Goal: Transaction & Acquisition: Subscribe to service/newsletter

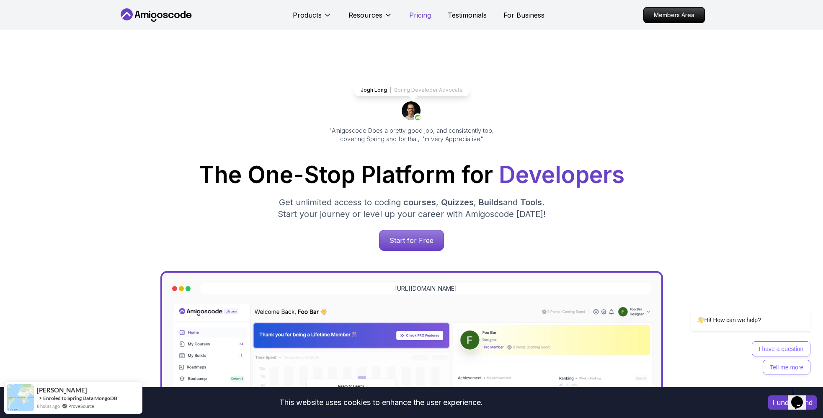
click at [412, 18] on p "Pricing" at bounding box center [420, 15] width 22 height 10
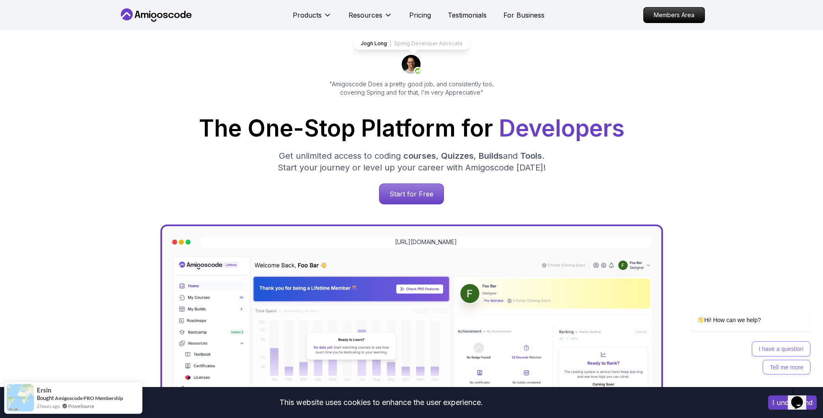
scroll to position [75, 0]
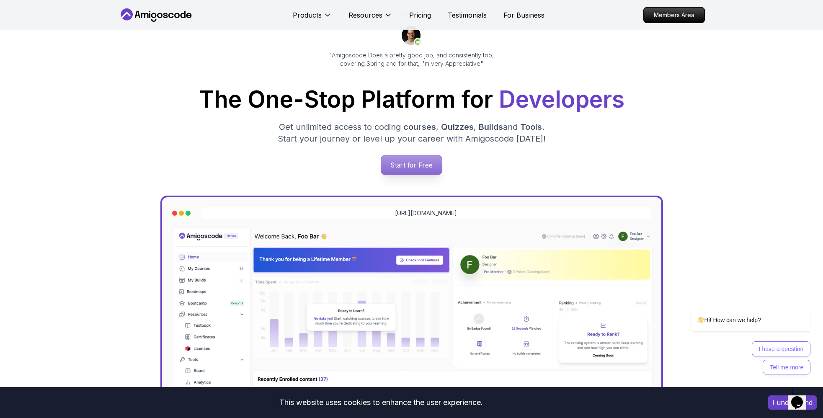
click at [404, 168] on p "Start for Free" at bounding box center [411, 164] width 61 height 19
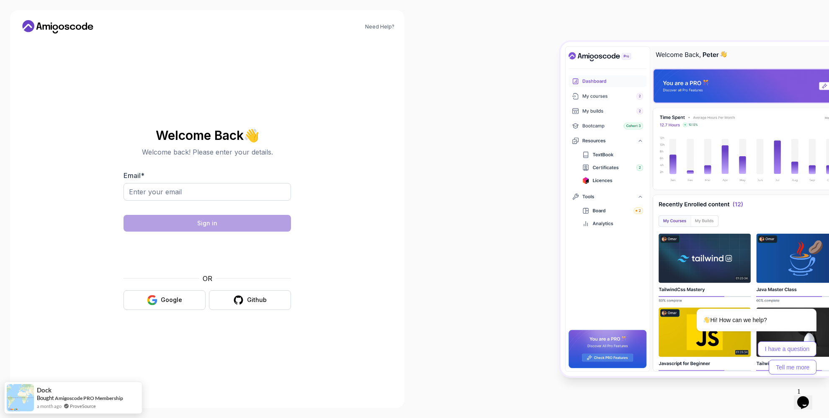
click at [536, 139] on body "Need Help? Welcome Back 👋 Welcome back! Please enter your details. Email * Sign…" at bounding box center [414, 209] width 829 height 418
click at [155, 296] on icon "button" at bounding box center [152, 297] width 8 height 4
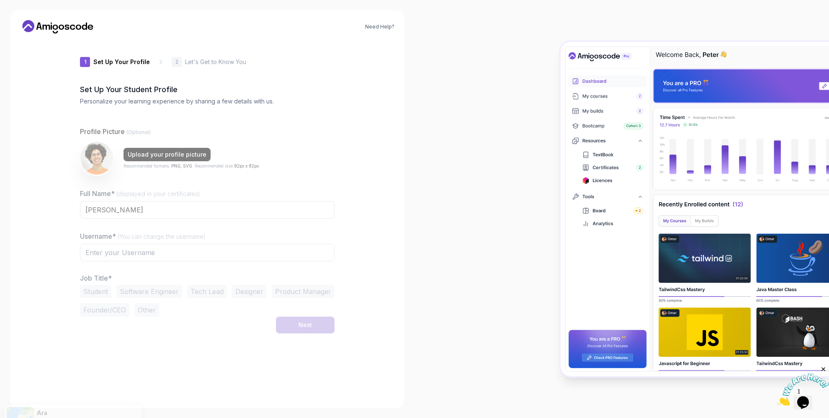
type input "loftysquirrel4a848"
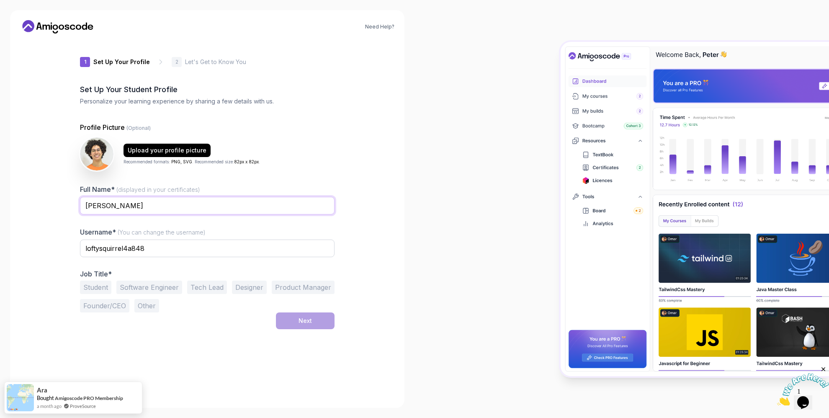
click at [145, 203] on input "[PERSON_NAME]" at bounding box center [207, 206] width 255 height 18
type input "[PERSON_NAME] [PERSON_NAME]"
click at [163, 249] on input "loftysquirrel4a848" at bounding box center [207, 249] width 255 height 18
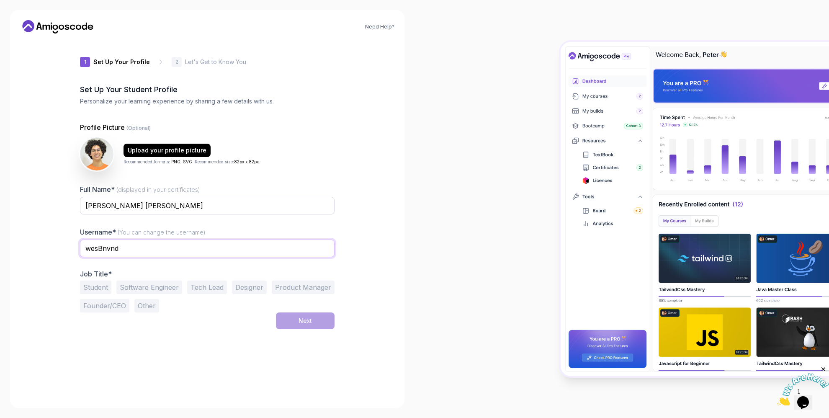
type input "wesBnvnd"
click at [406, 257] on div "Need Help? 1 Set Up Your Profile 1 Set Up Your Profile 2 Let's Get to Know You …" at bounding box center [207, 209] width 415 height 418
click at [90, 286] on button "Student" at bounding box center [95, 287] width 31 height 13
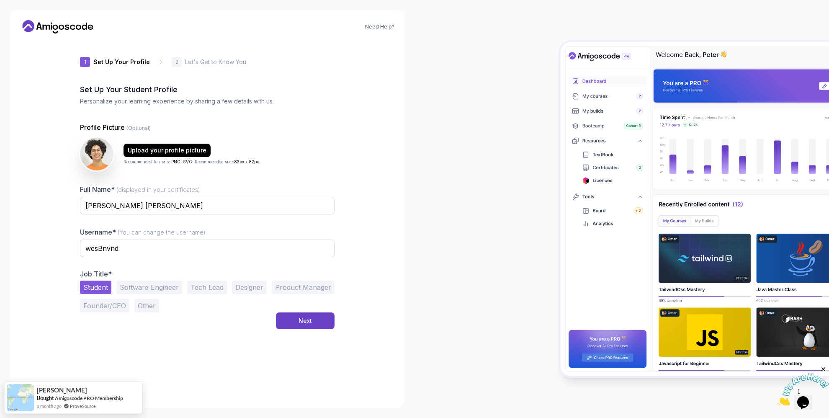
click at [146, 285] on button "Software Engineer" at bounding box center [149, 287] width 66 height 13
click at [293, 320] on button "Next" at bounding box center [305, 320] width 59 height 17
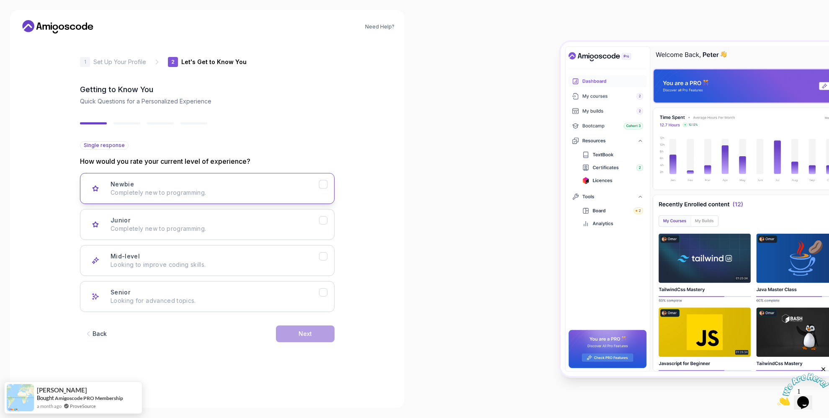
click at [191, 182] on div "Newbie Completely new to programming." at bounding box center [215, 188] width 209 height 17
click at [198, 229] on p "Completely new to programming." at bounding box center [215, 228] width 209 height 8
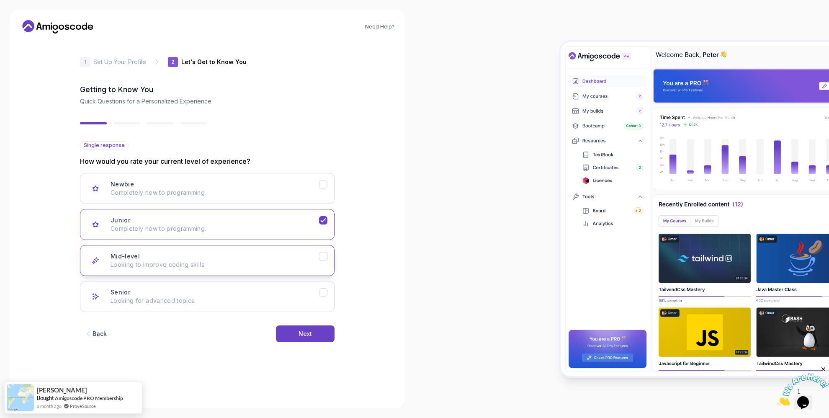
click at [199, 262] on p "Looking to improve coding skills." at bounding box center [215, 264] width 209 height 8
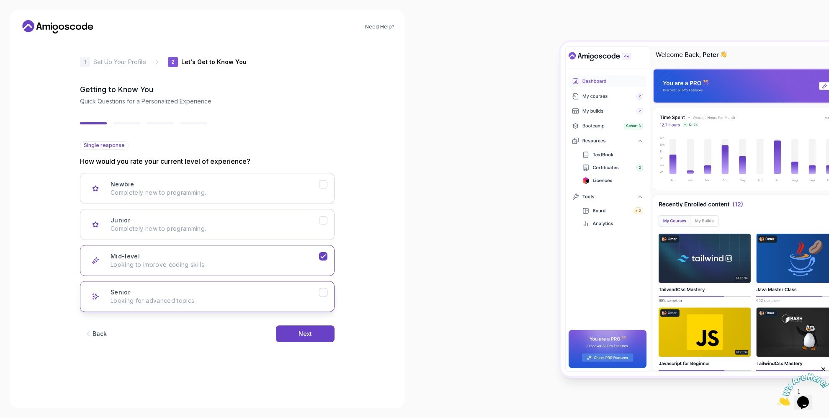
click at [238, 305] on button "Senior Looking for advanced topics." at bounding box center [207, 296] width 255 height 31
click at [305, 335] on div "Next" at bounding box center [305, 334] width 13 height 8
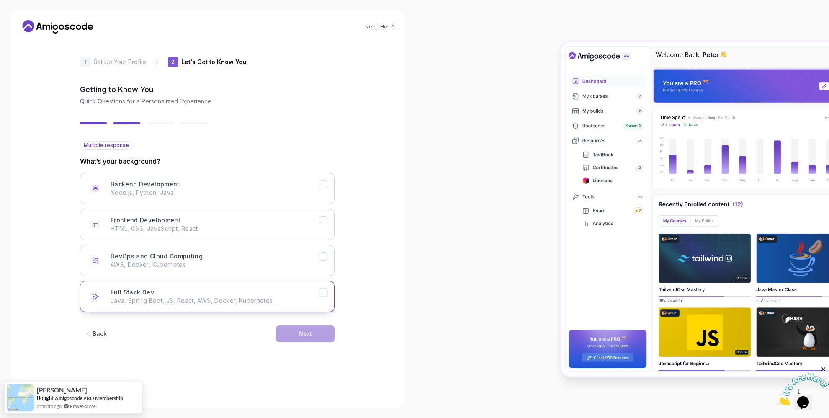
click at [237, 295] on div "Full Stack Dev Java, Spring Boot, JS, React, AWS, Docker, Kubernetes" at bounding box center [215, 296] width 209 height 17
click at [285, 266] on p "AWS, Docker, Kubernetes" at bounding box center [215, 264] width 209 height 8
click at [298, 230] on p "HTML, CSS, JavaScript, React" at bounding box center [215, 228] width 209 height 8
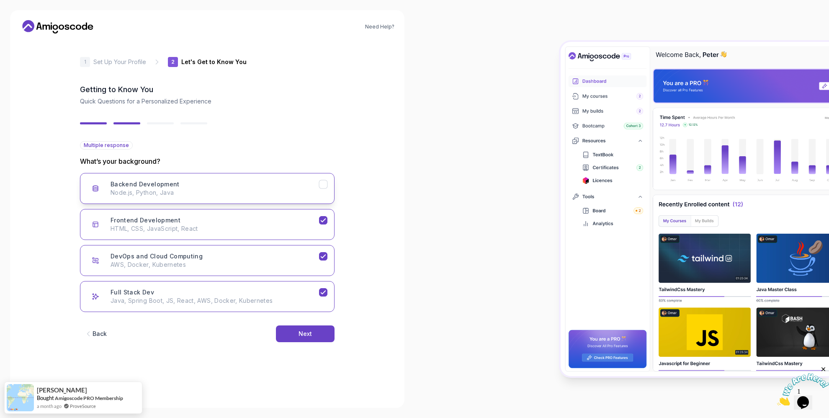
click at [286, 199] on button "Backend Development Node.js, Python, Java" at bounding box center [207, 188] width 255 height 31
click at [308, 337] on div "Next" at bounding box center [305, 334] width 13 height 8
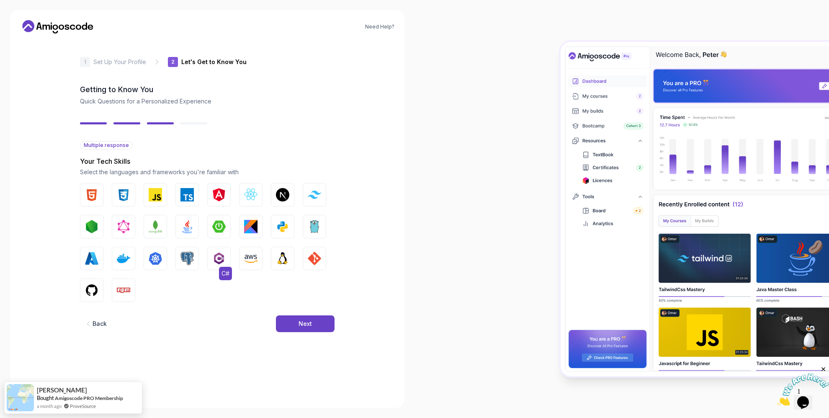
click at [221, 263] on img "button" at bounding box center [218, 258] width 13 height 13
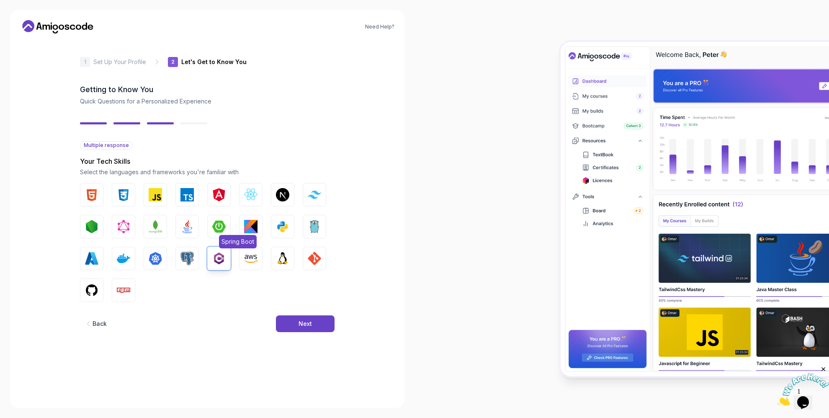
click at [219, 226] on img "button" at bounding box center [218, 226] width 13 height 13
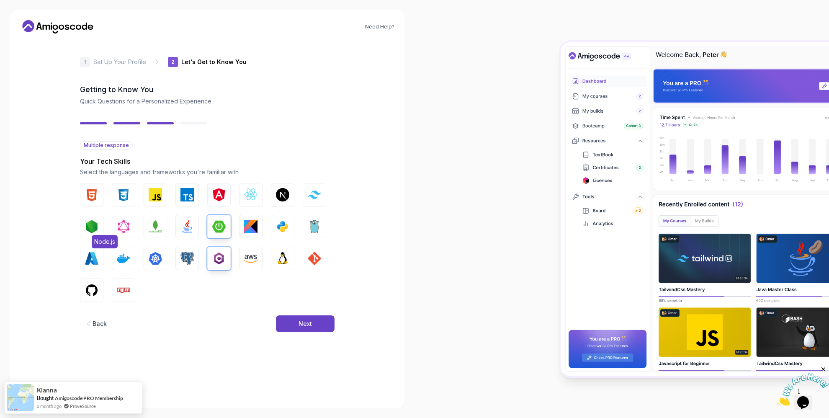
click at [96, 227] on img "button" at bounding box center [91, 226] width 13 height 13
click at [154, 196] on img "button" at bounding box center [155, 194] width 13 height 13
click at [180, 195] on button "TypeScript" at bounding box center [186, 194] width 23 height 23
click at [250, 200] on img "button" at bounding box center [250, 194] width 13 height 13
click at [284, 195] on img "button" at bounding box center [282, 194] width 13 height 13
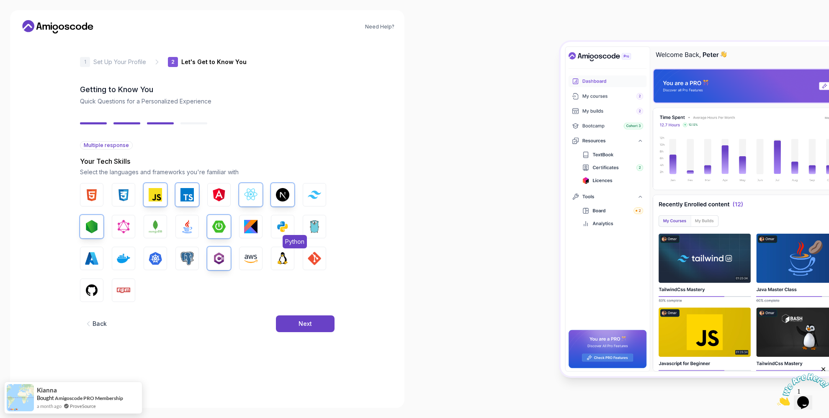
click at [284, 227] on img "button" at bounding box center [282, 226] width 13 height 13
click at [286, 259] on img "button" at bounding box center [282, 258] width 13 height 13
click at [121, 260] on img "button" at bounding box center [123, 258] width 13 height 13
click at [155, 259] on img "button" at bounding box center [155, 258] width 13 height 13
click at [180, 258] on img "button" at bounding box center [186, 258] width 13 height 13
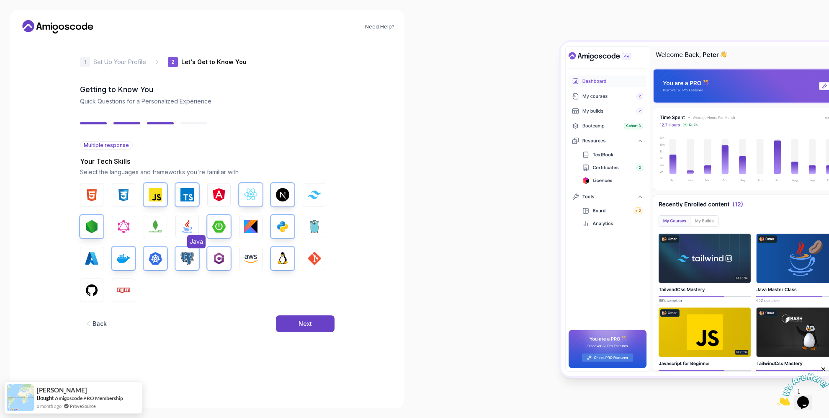
click at [189, 226] on img "button" at bounding box center [186, 226] width 13 height 13
click at [320, 321] on button "Next" at bounding box center [305, 323] width 59 height 17
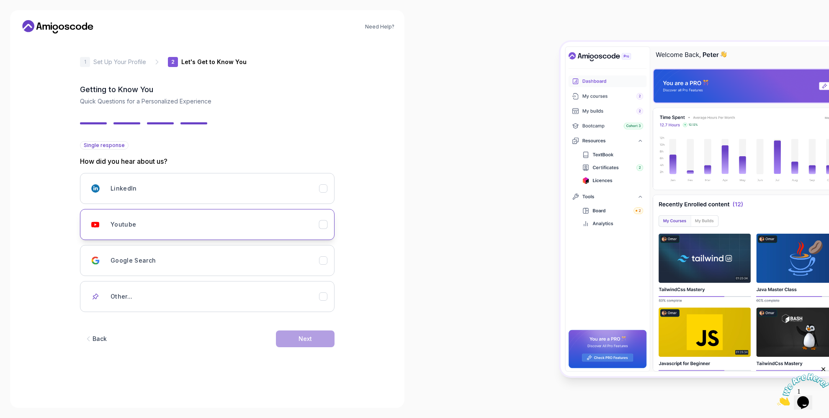
click at [198, 222] on div "Youtube" at bounding box center [215, 224] width 209 height 17
click at [307, 341] on div "Next" at bounding box center [305, 339] width 13 height 8
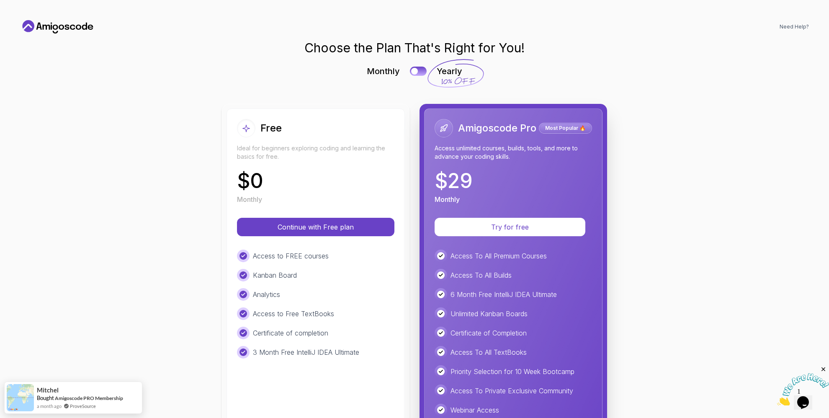
click at [276, 149] on p "Ideal for beginners exploring coding and learning the basics for free." at bounding box center [315, 152] width 157 height 17
click at [304, 232] on button "Continue with Free plan" at bounding box center [316, 227] width 150 height 18
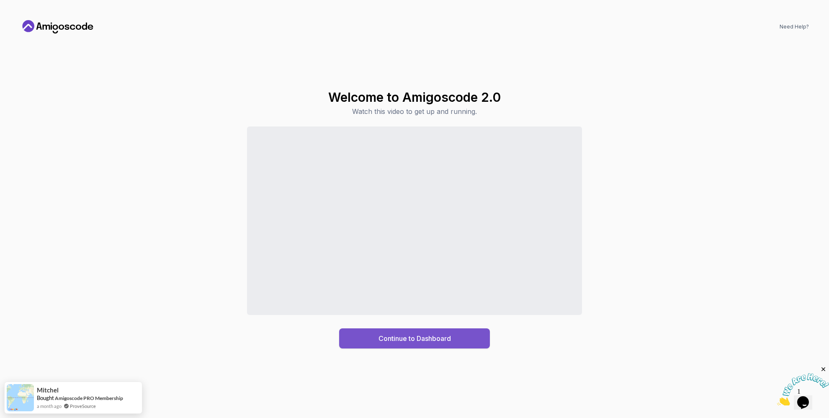
click at [392, 339] on div "Continue to Dashboard" at bounding box center [415, 338] width 72 height 10
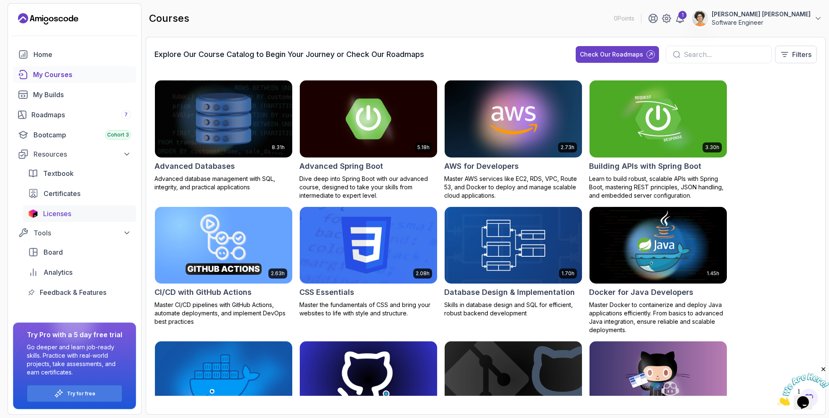
click at [76, 214] on div "Licenses" at bounding box center [87, 214] width 88 height 10
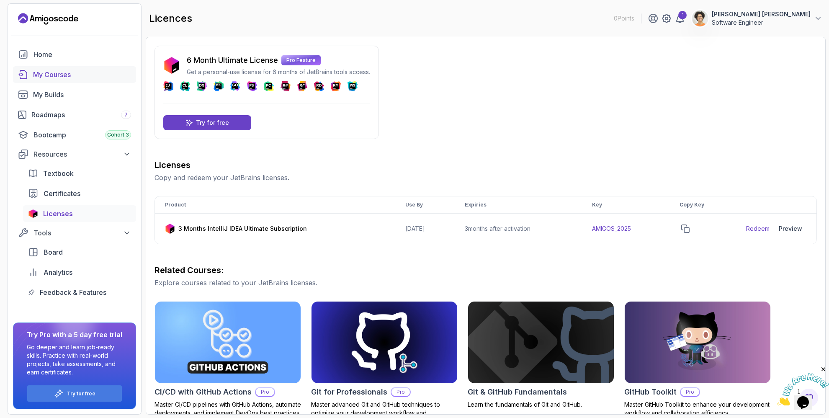
click at [51, 74] on div "My Courses" at bounding box center [82, 75] width 98 height 10
